Goal: Obtain resource: Download file/media

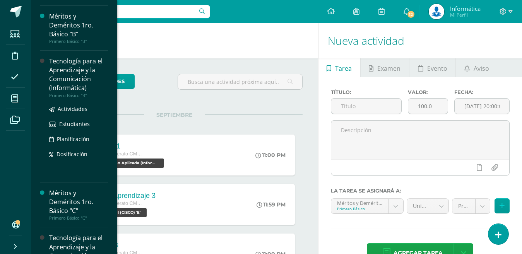
scroll to position [39, 0]
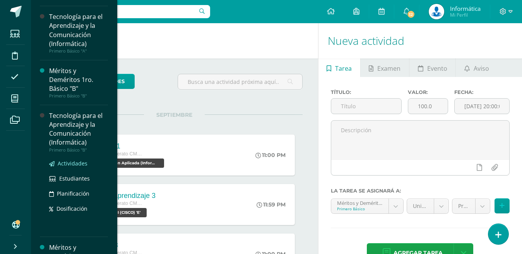
click at [69, 167] on link "Actividades" at bounding box center [78, 163] width 59 height 9
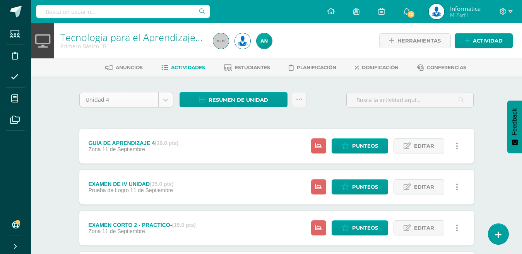
click at [152, 96] on body "Estudiantes Disciplina Asistencia Mis cursos Archivos Soporte Centro de ayuda Ú…" at bounding box center [261, 230] width 522 height 461
select select "Unidad 3"
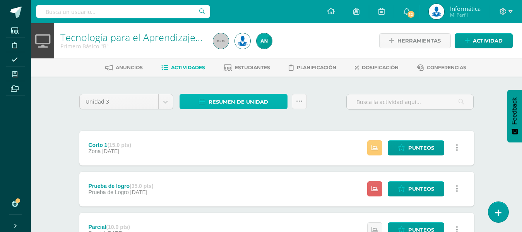
click at [223, 103] on span "Resumen de unidad" at bounding box center [239, 102] width 60 height 14
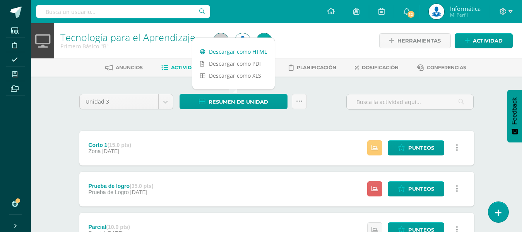
click at [250, 53] on link "Descargar como HTML" at bounding box center [233, 52] width 82 height 12
click at [244, 49] on link "Descargar como HTML" at bounding box center [233, 52] width 82 height 12
